Goal: Register for event/course

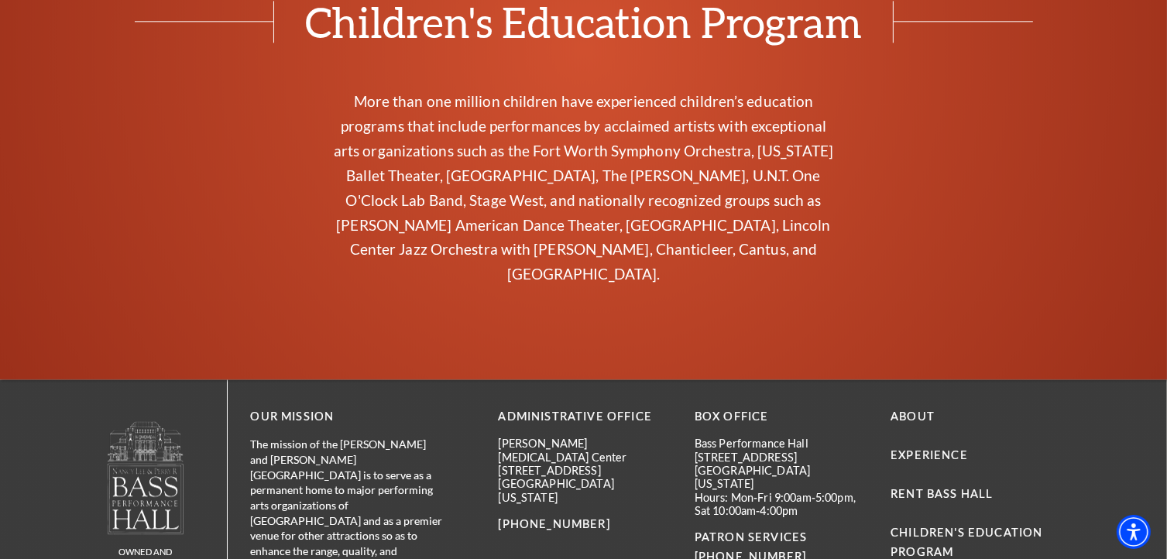
scroll to position [3330, 0]
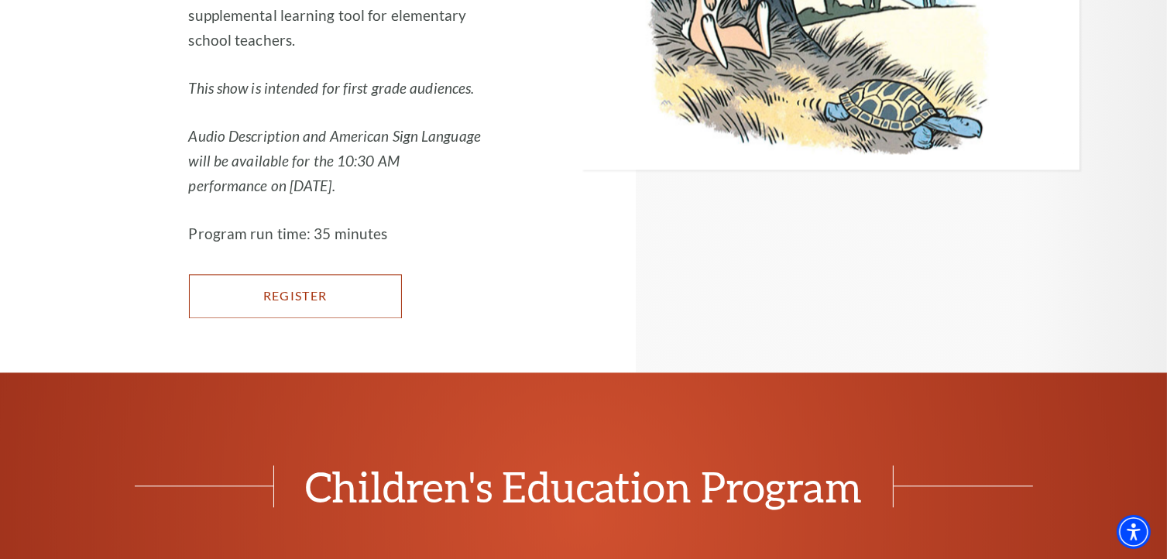
click at [363, 274] on link "Register" at bounding box center [295, 295] width 213 height 43
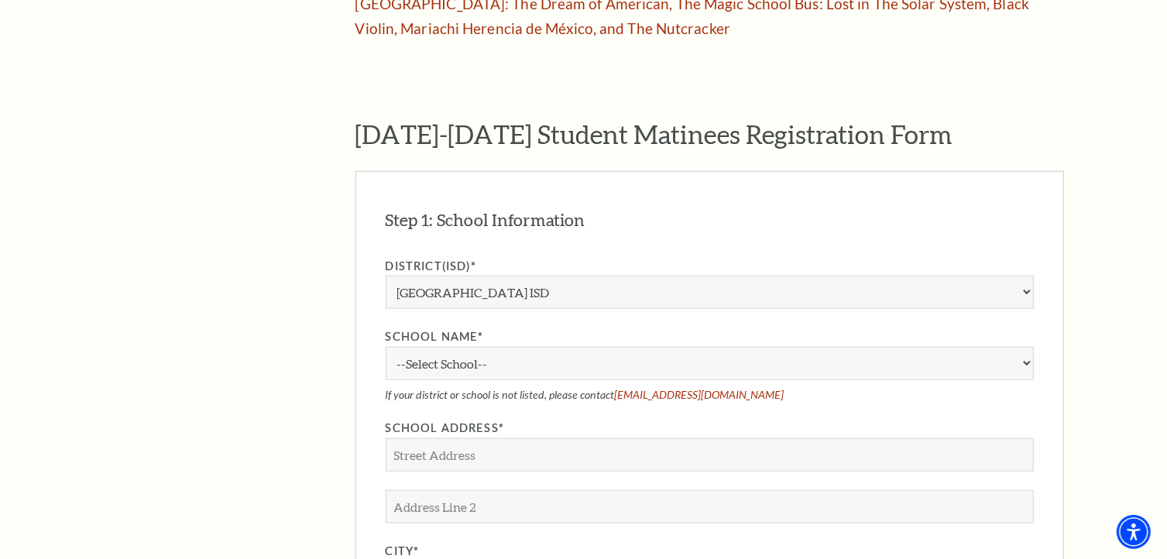
scroll to position [1239, 0]
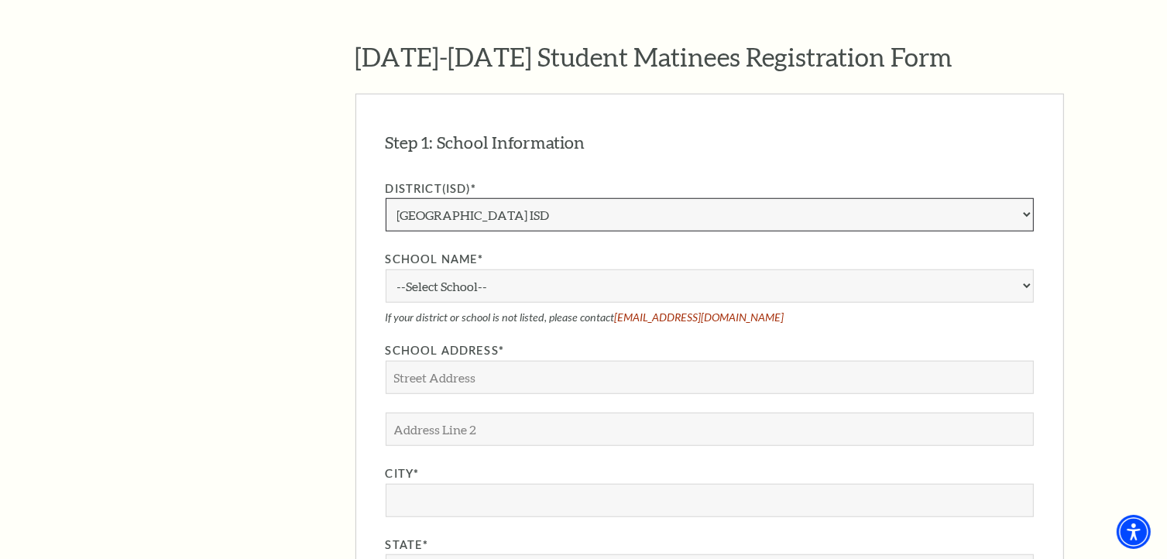
click at [688, 198] on select "Aledo ISD [PERSON_NAME] ISD [PERSON_NAME] ISD Arlington ISD Azle ISD [GEOGRAPHI…" at bounding box center [710, 214] width 648 height 33
select select "[PERSON_NAME] ISD"
click at [386, 198] on select "Aledo ISD [PERSON_NAME] ISD [PERSON_NAME] ISD Arlington ISD Azle ISD [GEOGRAPHI…" at bounding box center [710, 214] width 648 height 33
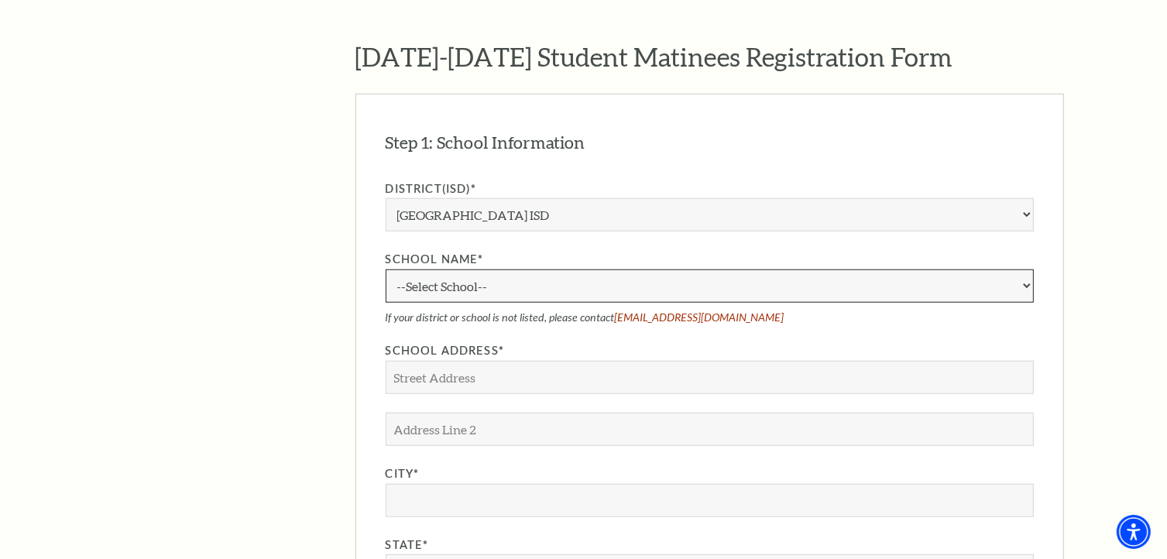
click at [580, 269] on select "--Select School-- [PERSON_NAME][GEOGRAPHIC_DATA] [PERSON_NAME][GEOGRAPHIC_DATA]…" at bounding box center [710, 285] width 648 height 33
select select "333525"
click at [386, 269] on select "--Select School-- [PERSON_NAME][GEOGRAPHIC_DATA] [PERSON_NAME][GEOGRAPHIC_DATA]…" at bounding box center [710, 285] width 648 height 33
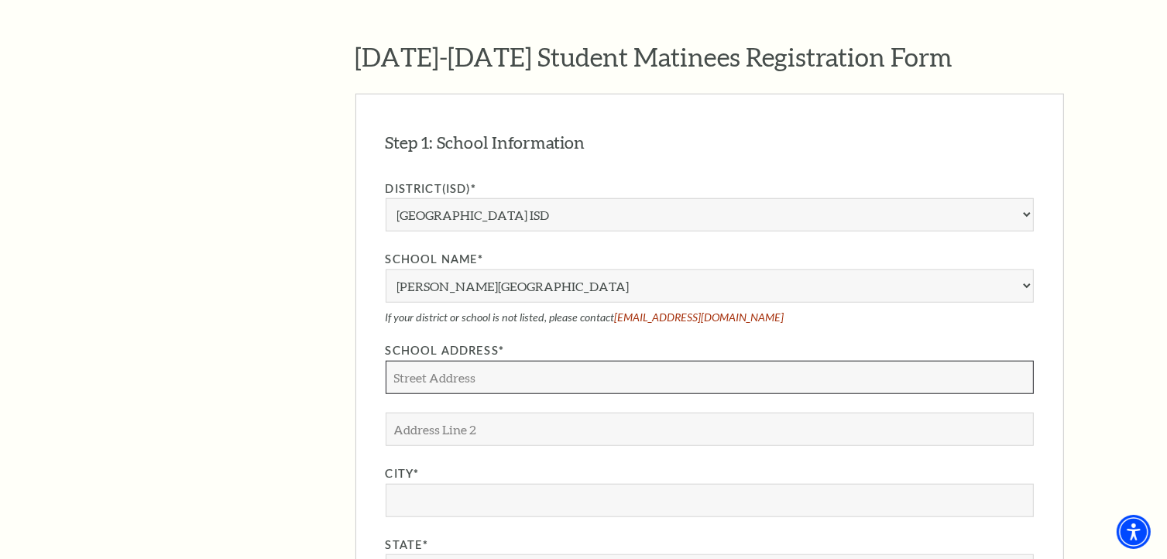
click at [564, 361] on input "School Address*" at bounding box center [710, 377] width 648 height 33
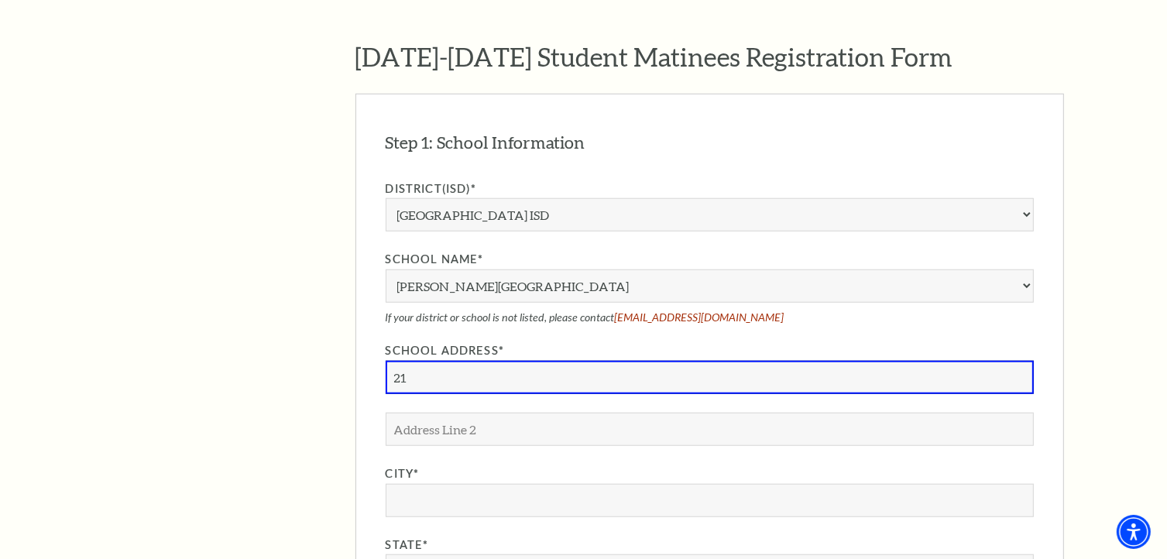
drag, startPoint x: 450, startPoint y: 330, endPoint x: 311, endPoint y: 330, distance: 139.4
click at [311, 330] on div "The Program Donate Now Student Matinees Broadway Bridges at [GEOGRAPHIC_DATA] V…" at bounding box center [584, 248] width 960 height 2107
paste input "000 [PERSON_NAME][GEOGRAPHIC_DATA]"
type input "[STREET_ADDRESS][PERSON_NAME]"
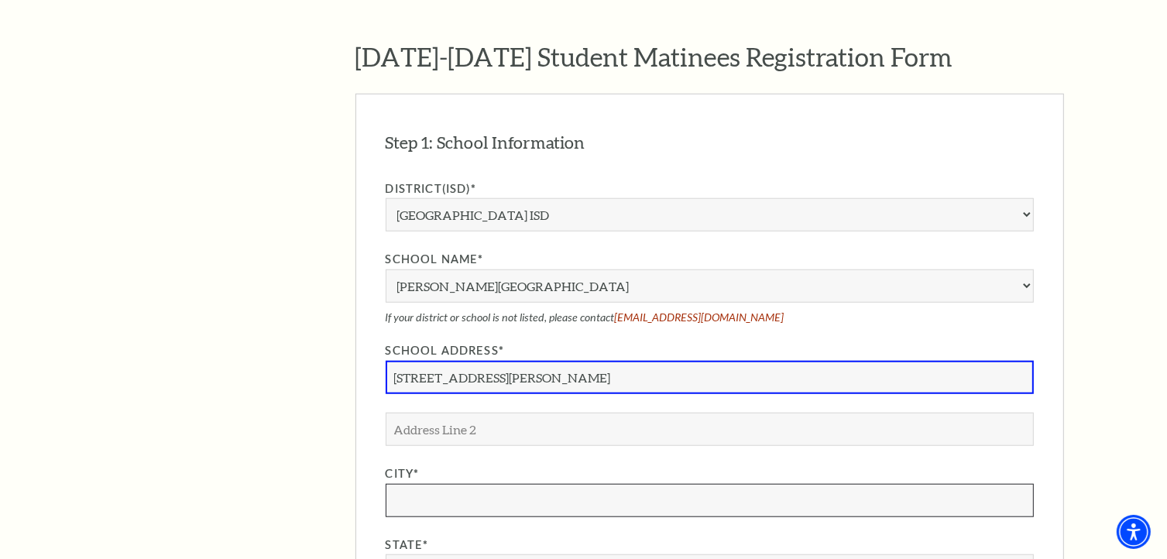
click at [471, 484] on input "City*" at bounding box center [710, 500] width 648 height 33
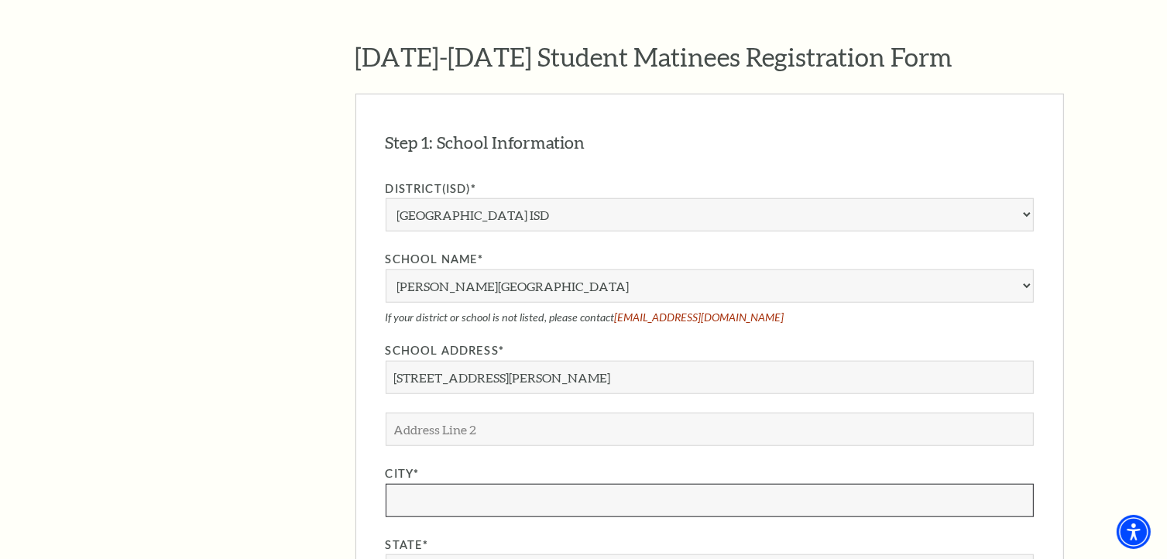
type input "[GEOGRAPHIC_DATA]"
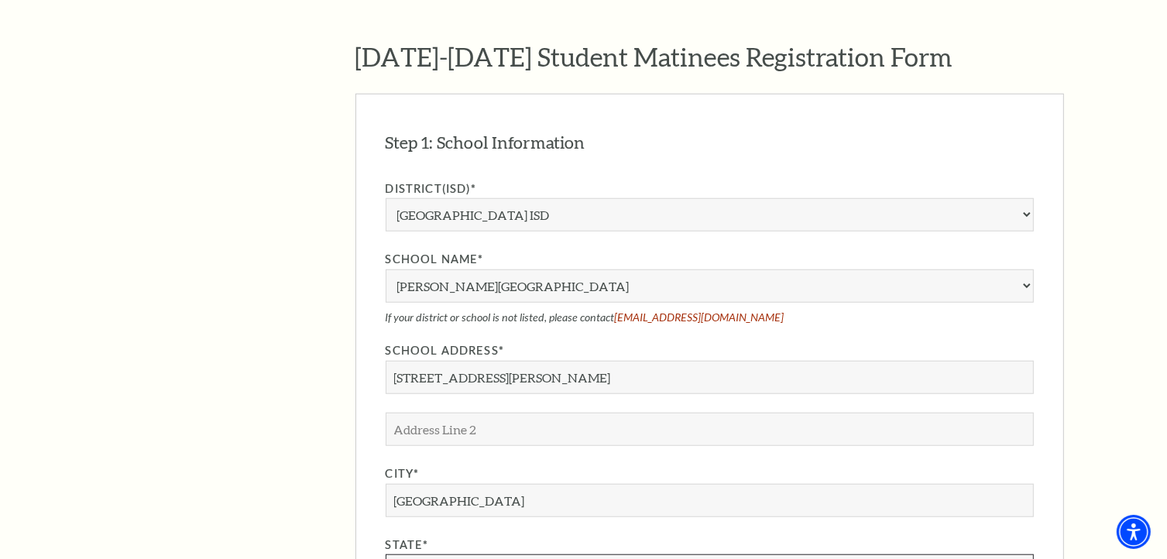
select select "[GEOGRAPHIC_DATA]"
type input "76063"
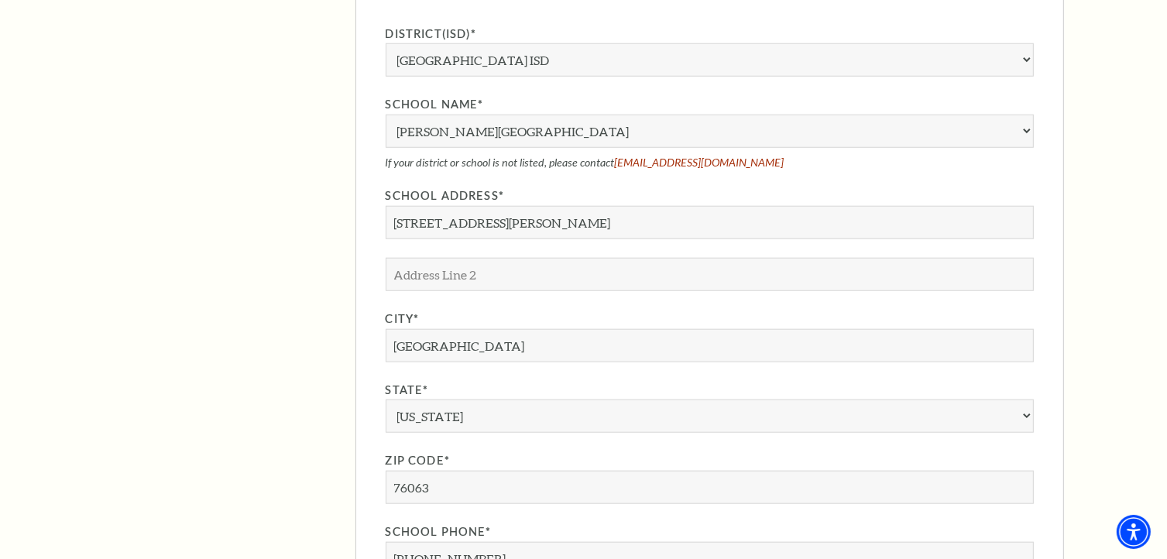
scroll to position [1471, 0]
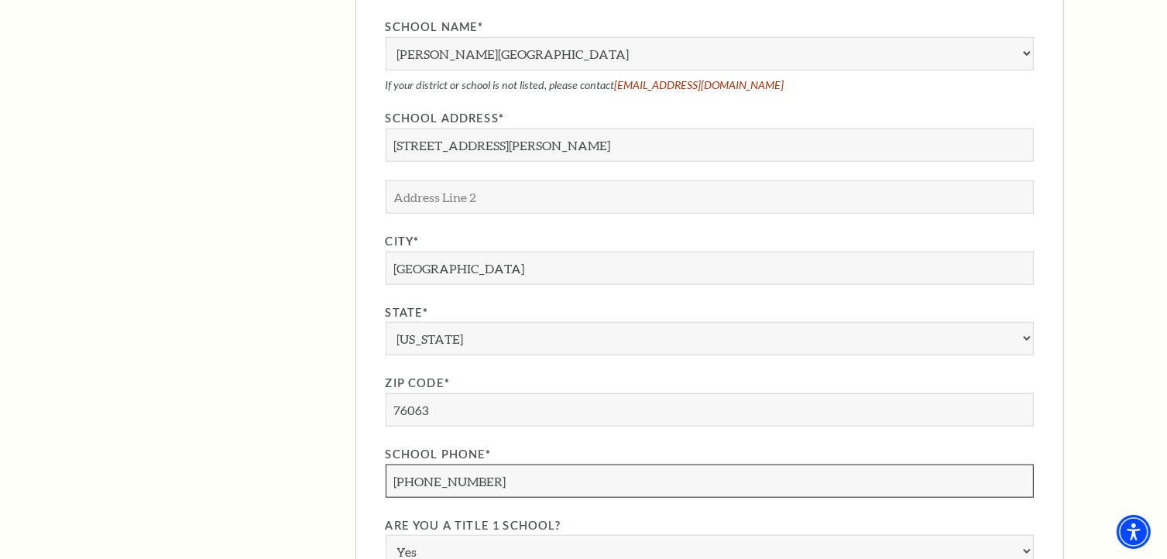
drag, startPoint x: 489, startPoint y: 424, endPoint x: 325, endPoint y: 420, distance: 164.2
click at [325, 420] on div "The Program Donate Now Student Matinees Broadway Bridges at [GEOGRAPHIC_DATA] V…" at bounding box center [584, 15] width 960 height 2107
paste input ".320.9400"
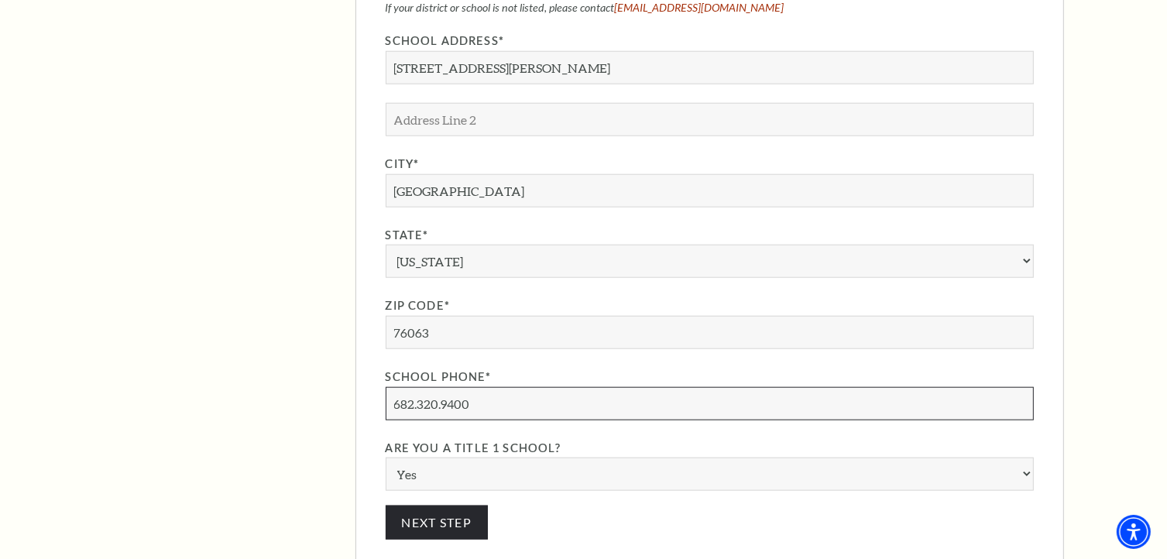
scroll to position [1626, 0]
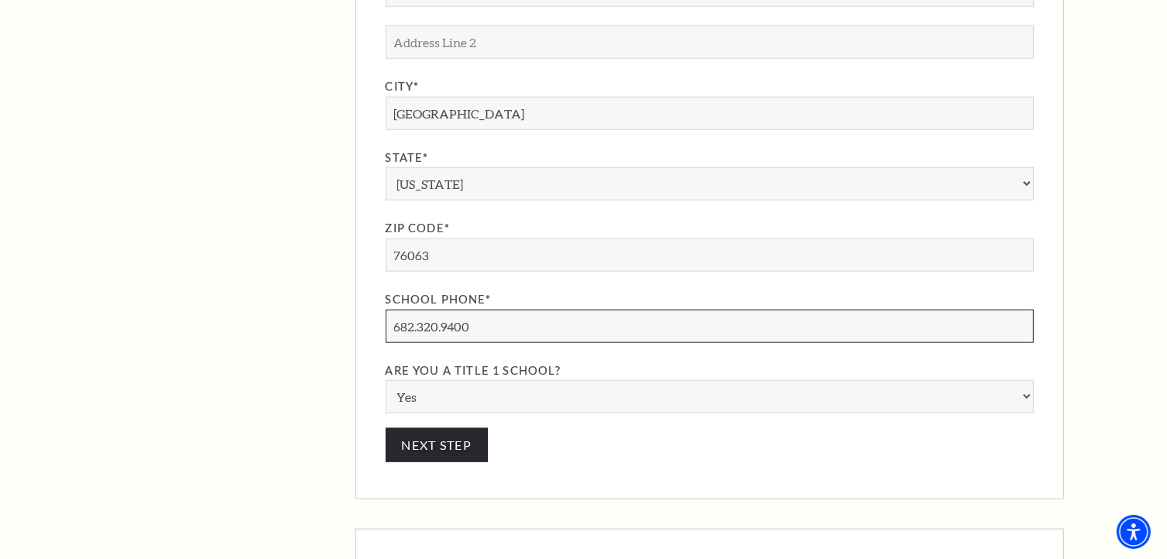
type input "682.320.9400"
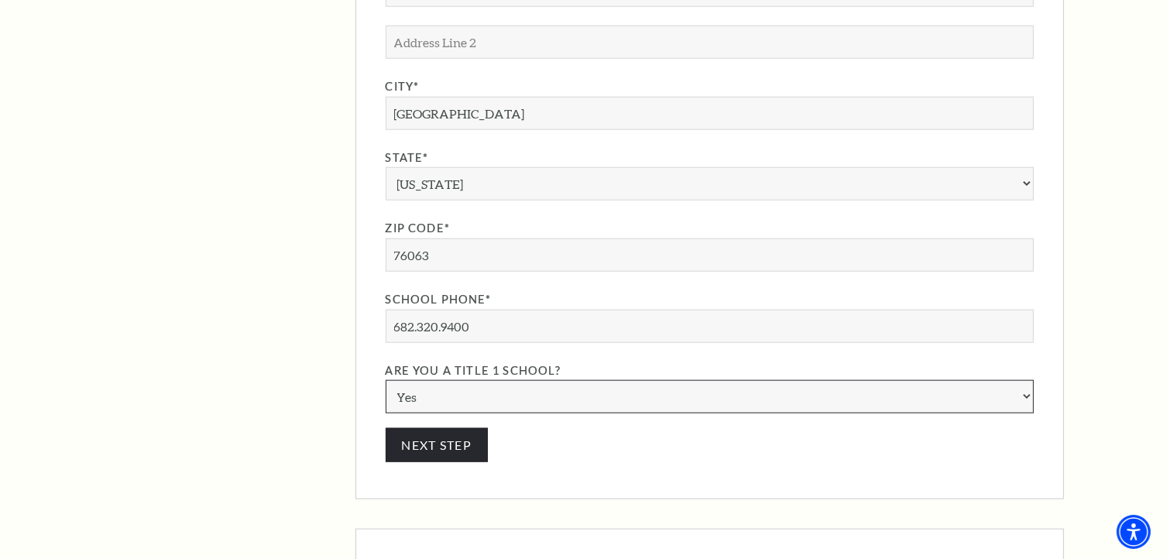
click at [480, 380] on select "Yes No" at bounding box center [710, 396] width 648 height 33
select select "N"
click at [386, 380] on select "Yes No" at bounding box center [710, 396] width 648 height 33
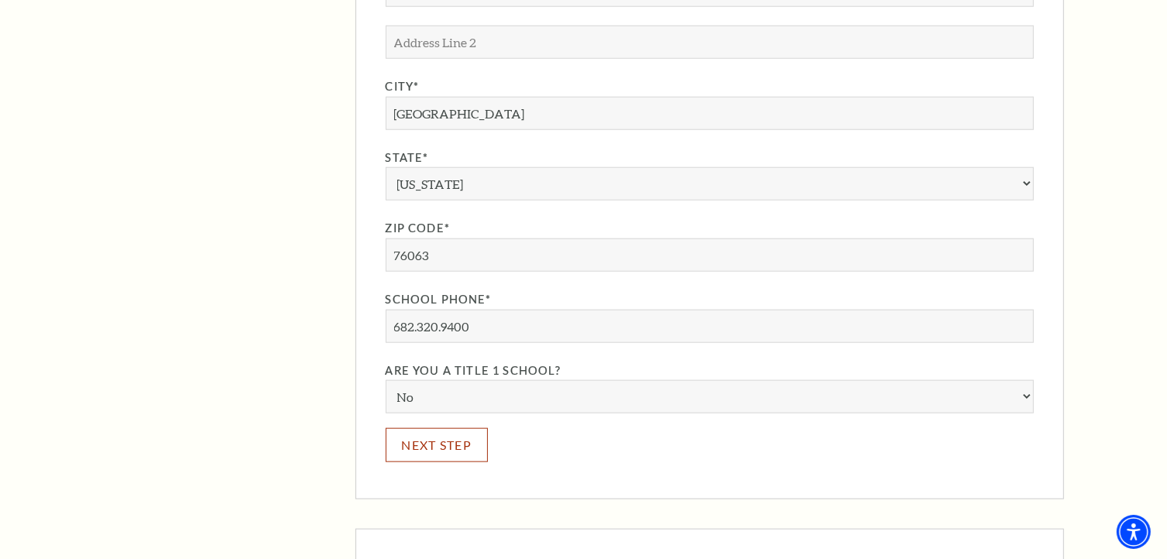
click at [448, 428] on button "Next Step" at bounding box center [437, 444] width 103 height 33
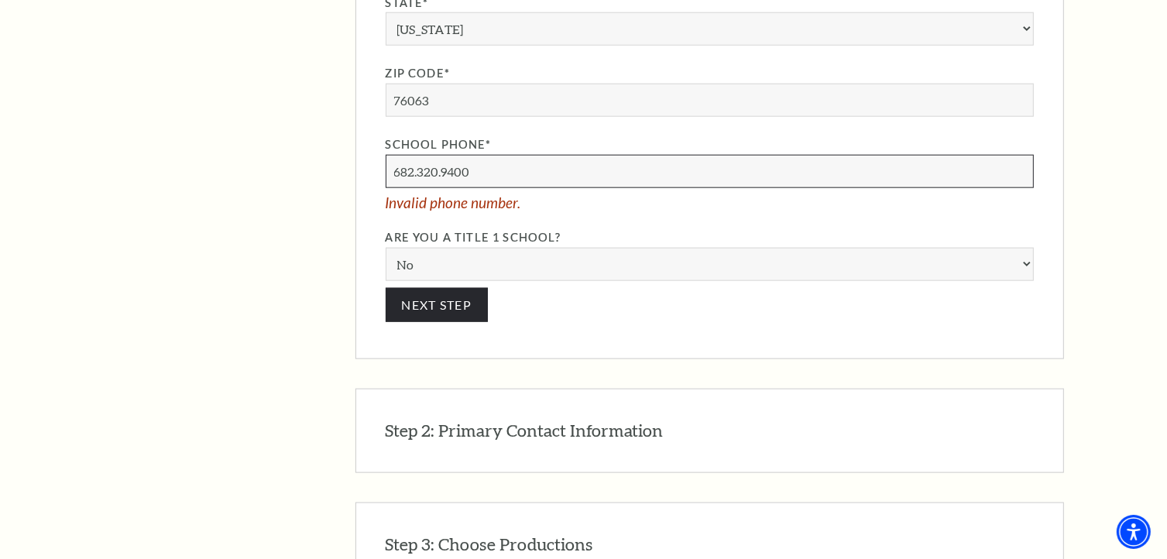
click at [418, 155] on input "682.320.9400" at bounding box center [710, 171] width 648 height 33
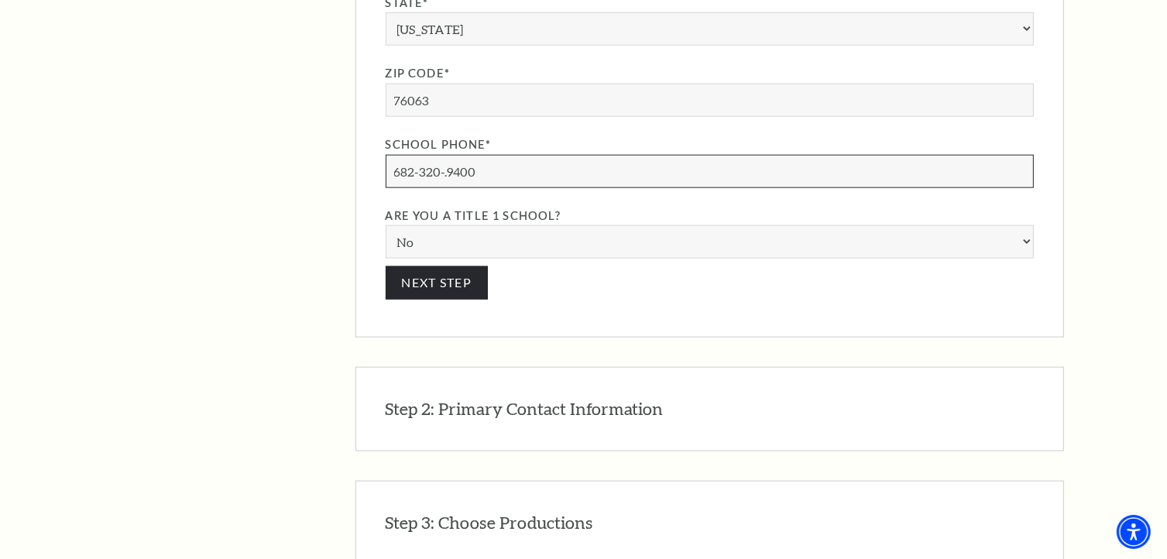
click at [446, 155] on input "682-320-.9400" at bounding box center [710, 171] width 648 height 33
type input "[PHONE_NUMBER]"
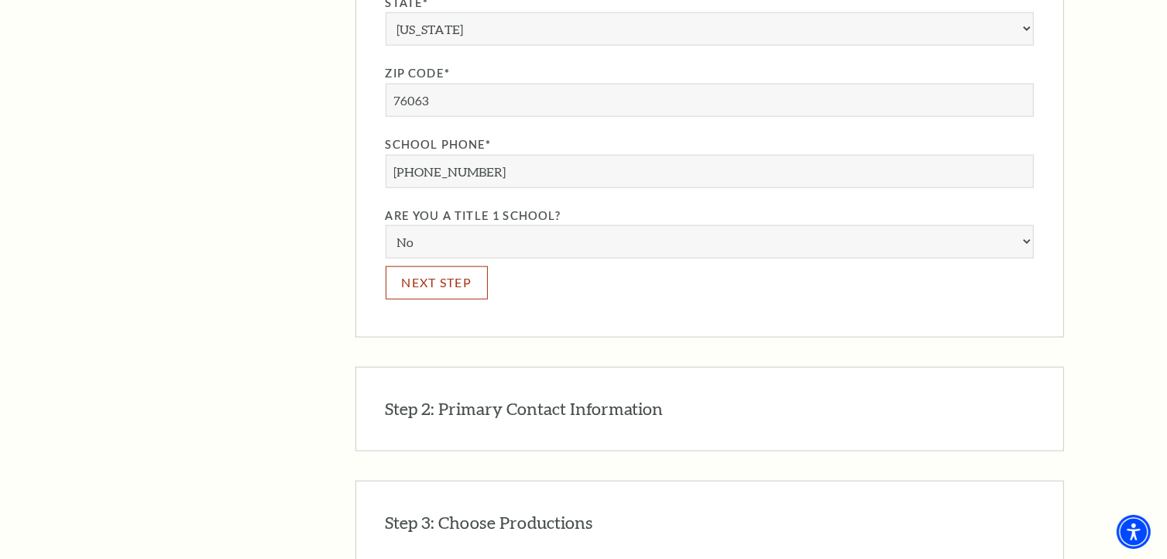
click at [472, 266] on button "Next Step" at bounding box center [437, 282] width 103 height 33
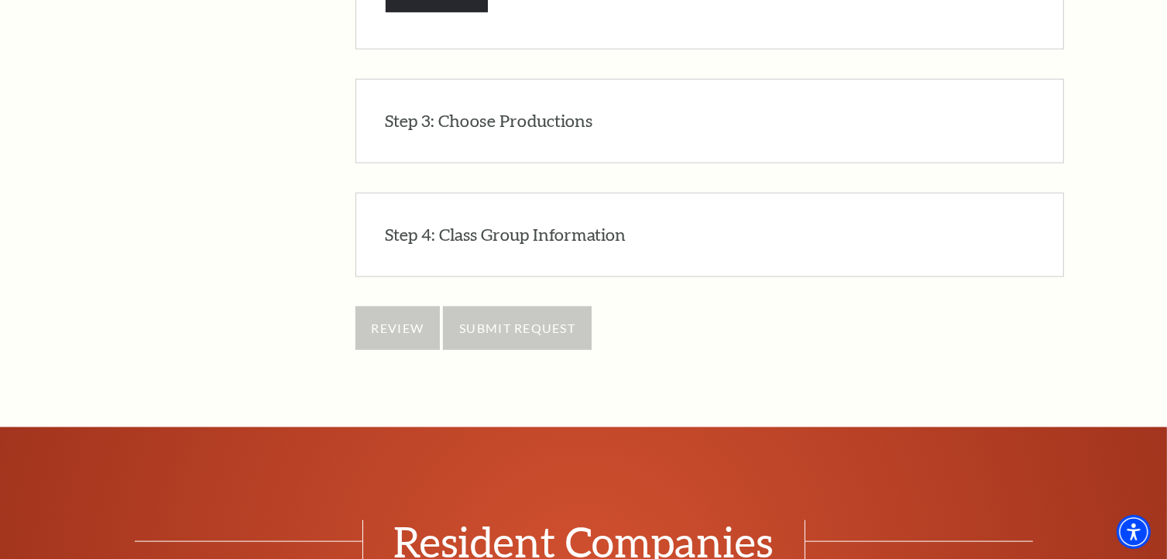
scroll to position [1420, 0]
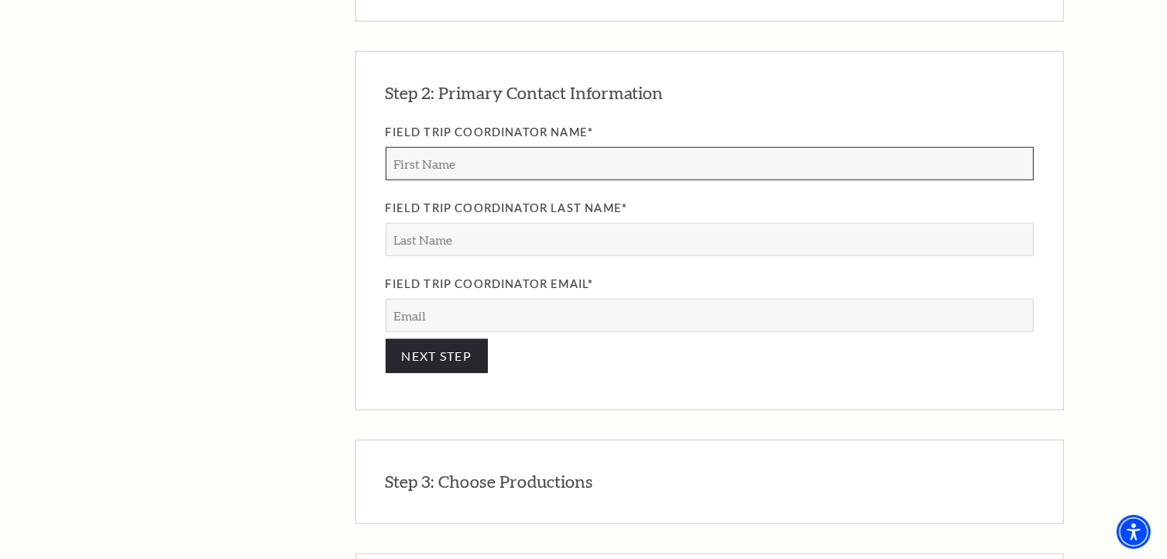
click at [449, 147] on input "Field Trip Coordinator Name*" at bounding box center [710, 163] width 648 height 33
type input "[PERSON_NAME]"
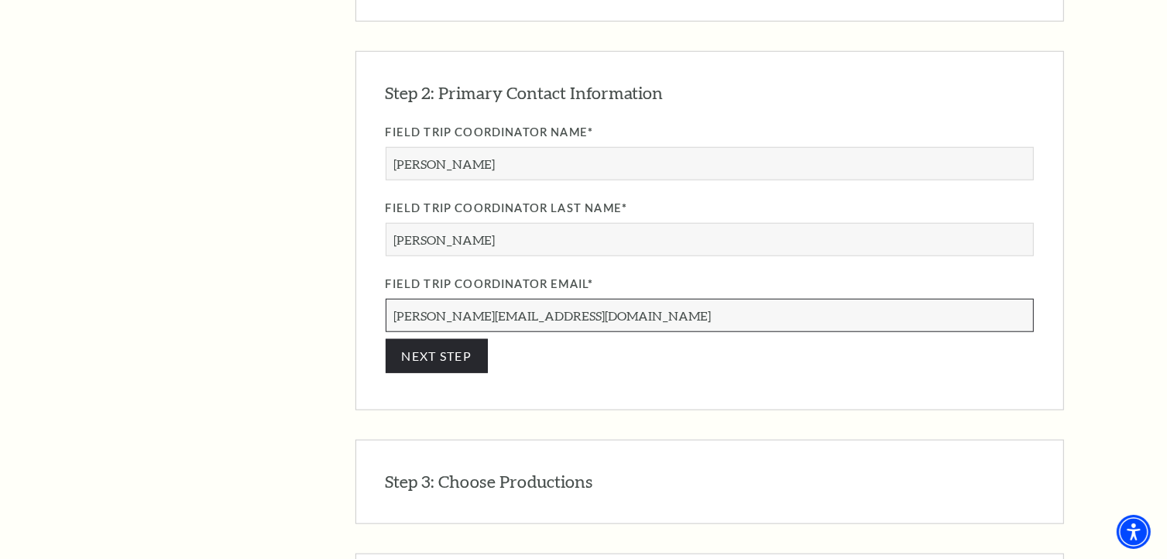
drag, startPoint x: 607, startPoint y: 264, endPoint x: 441, endPoint y: 264, distance: 166.5
click at [441, 299] on input "[PERSON_NAME][EMAIL_ADDRESS][DOMAIN_NAME]" at bounding box center [710, 315] width 648 height 33
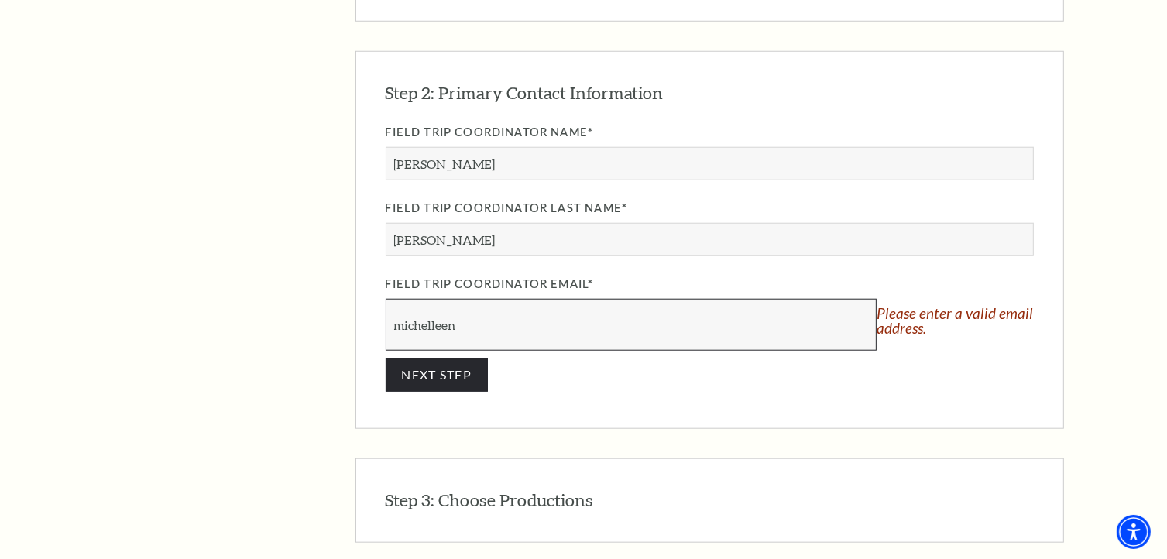
type input "[EMAIL_ADDRESS][DOMAIN_NAME]"
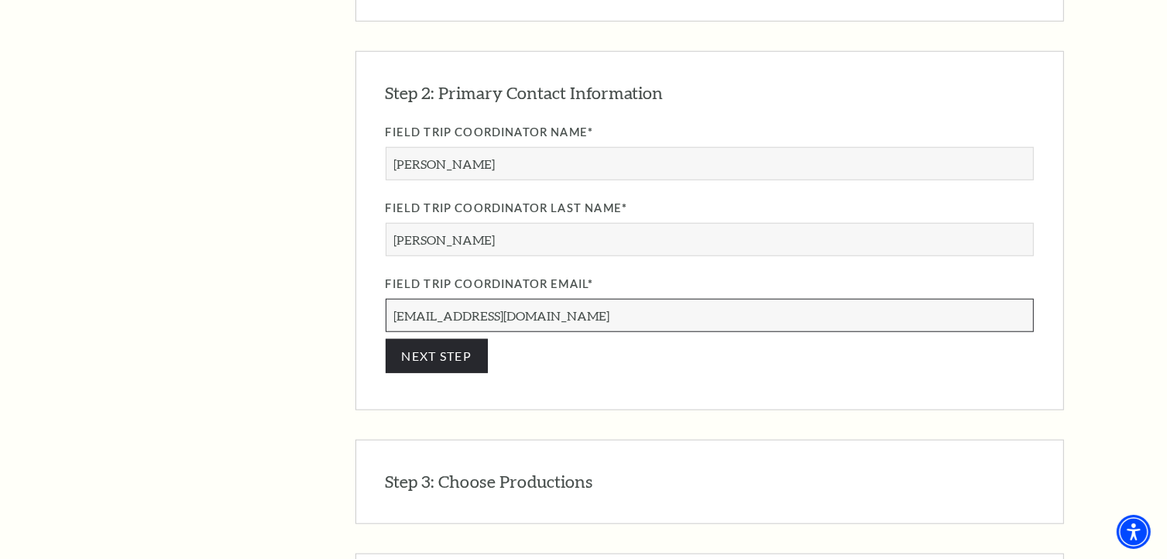
scroll to position [1575, 0]
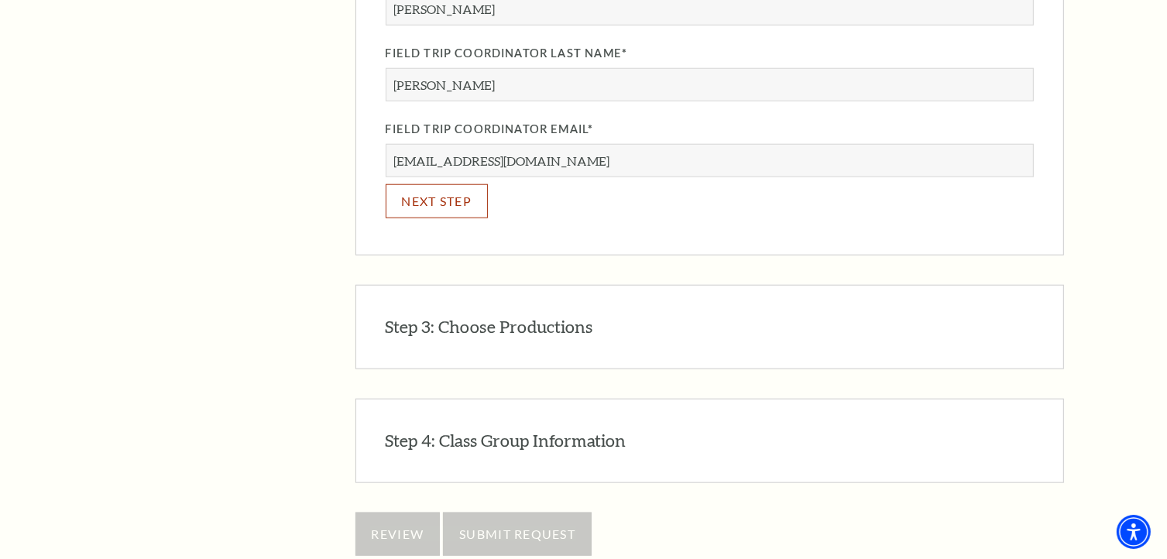
click at [440, 184] on button "NEXT STEP" at bounding box center [437, 200] width 103 height 33
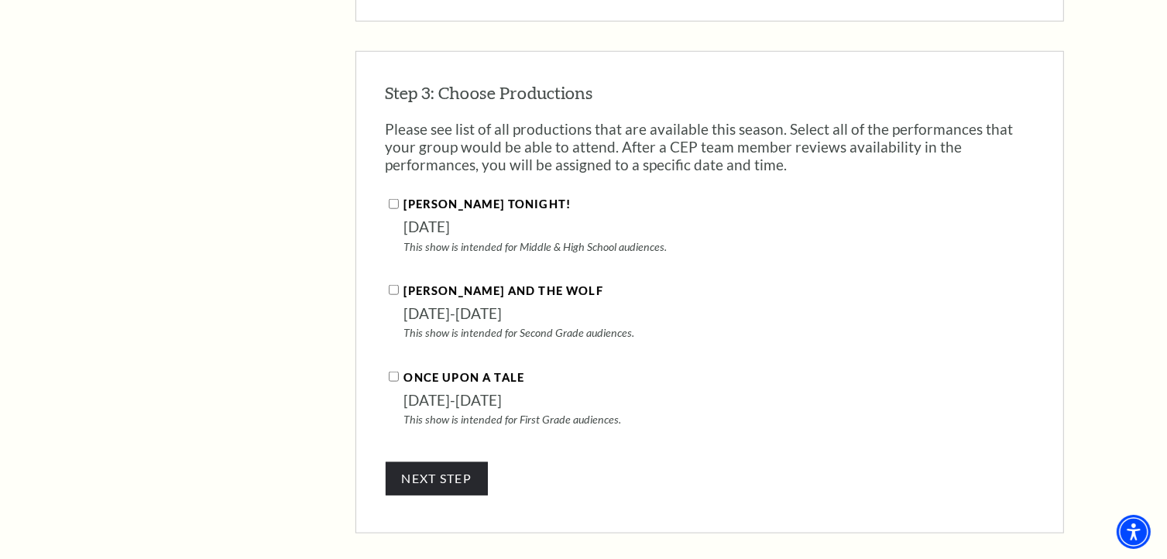
click at [390, 372] on input "Once Upon A Tale" at bounding box center [394, 377] width 10 height 10
checkbox input "true"
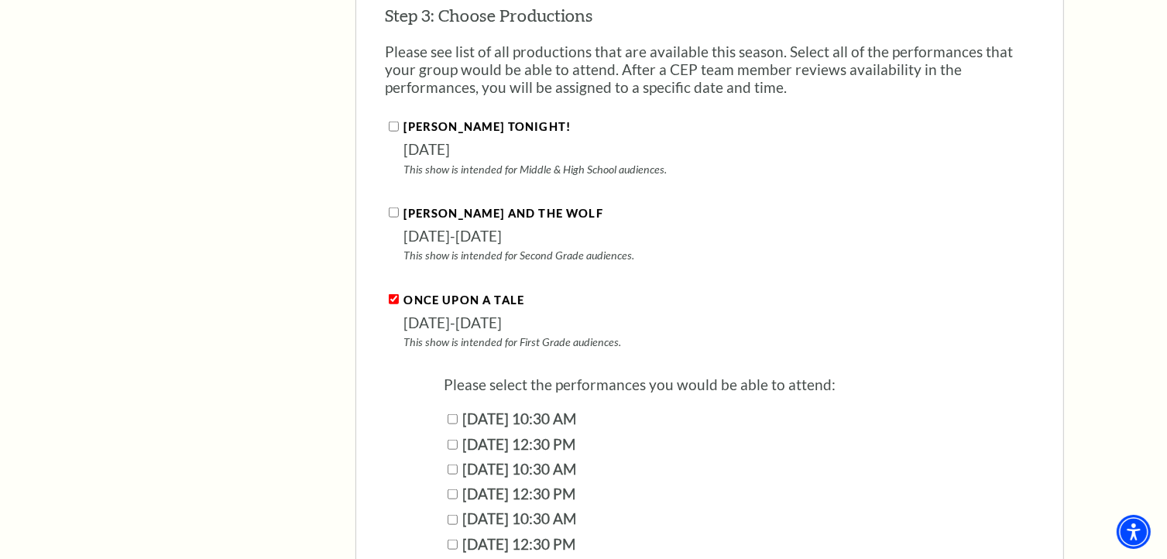
scroll to position [1713, 0]
